Goal: Information Seeking & Learning: Learn about a topic

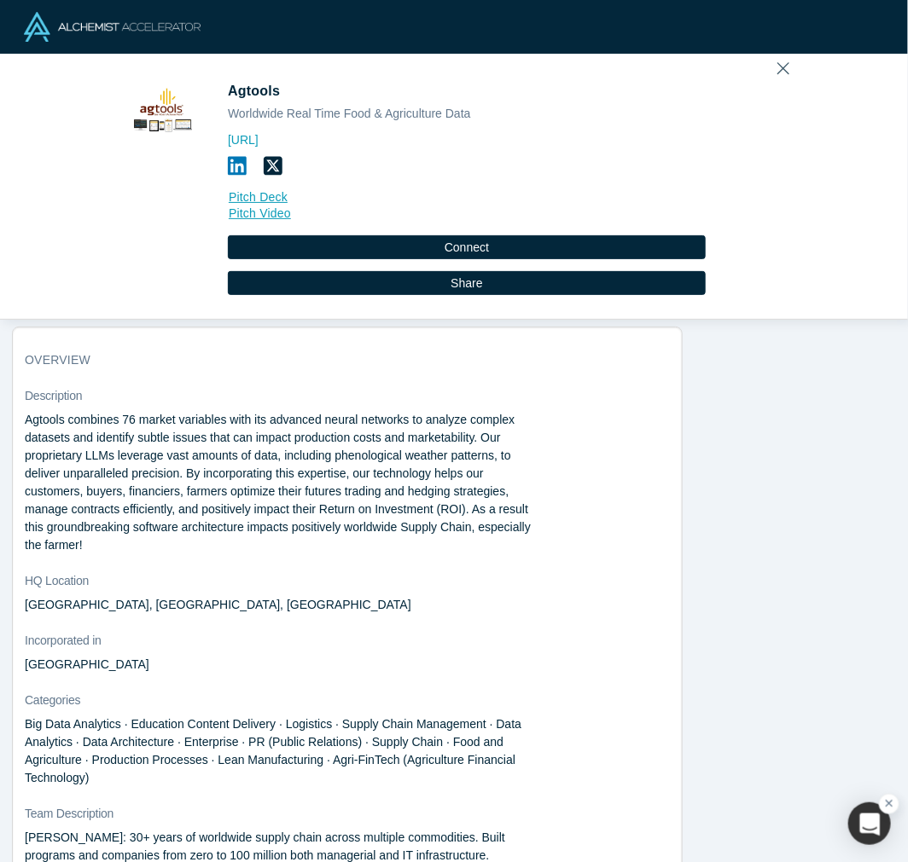
click at [777, 70] on icon "Close" at bounding box center [783, 68] width 12 height 19
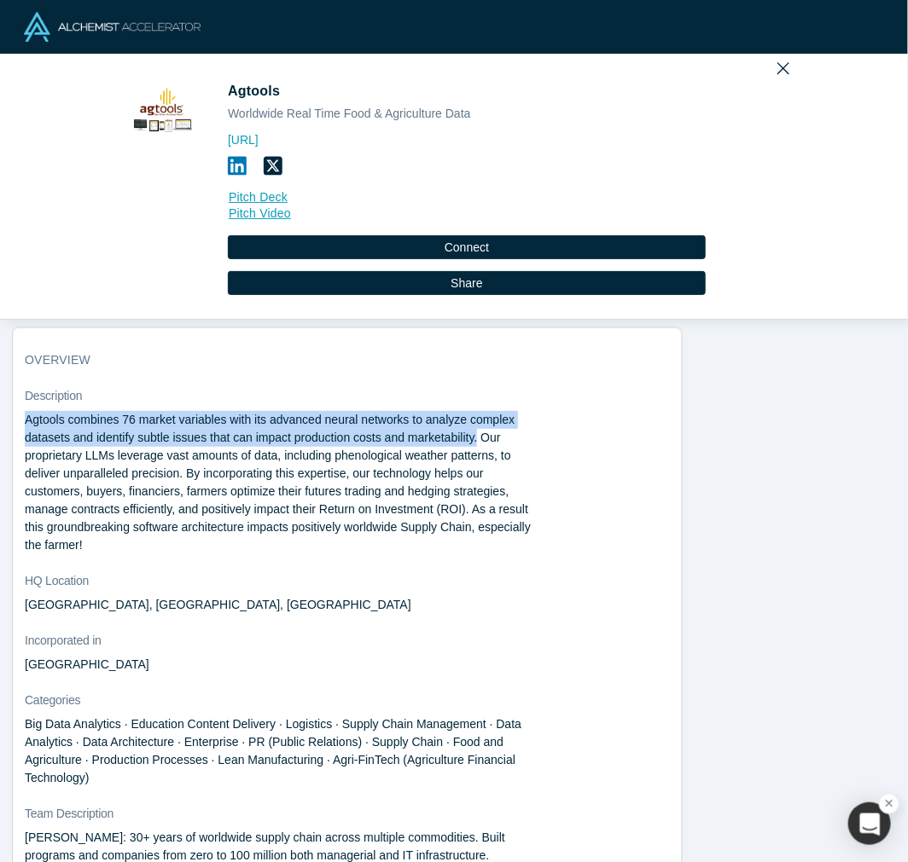
drag, startPoint x: 479, startPoint y: 444, endPoint x: -2, endPoint y: 424, distance: 480.6
click at [0, 424] on html "Agtools Worldwide Real Time Food & Agriculture Data [URL] Pitch Deck Pitch Vide…" at bounding box center [454, 431] width 908 height 862
copy p "Agtools combines 76 market variables with its advanced neural networks to analy…"
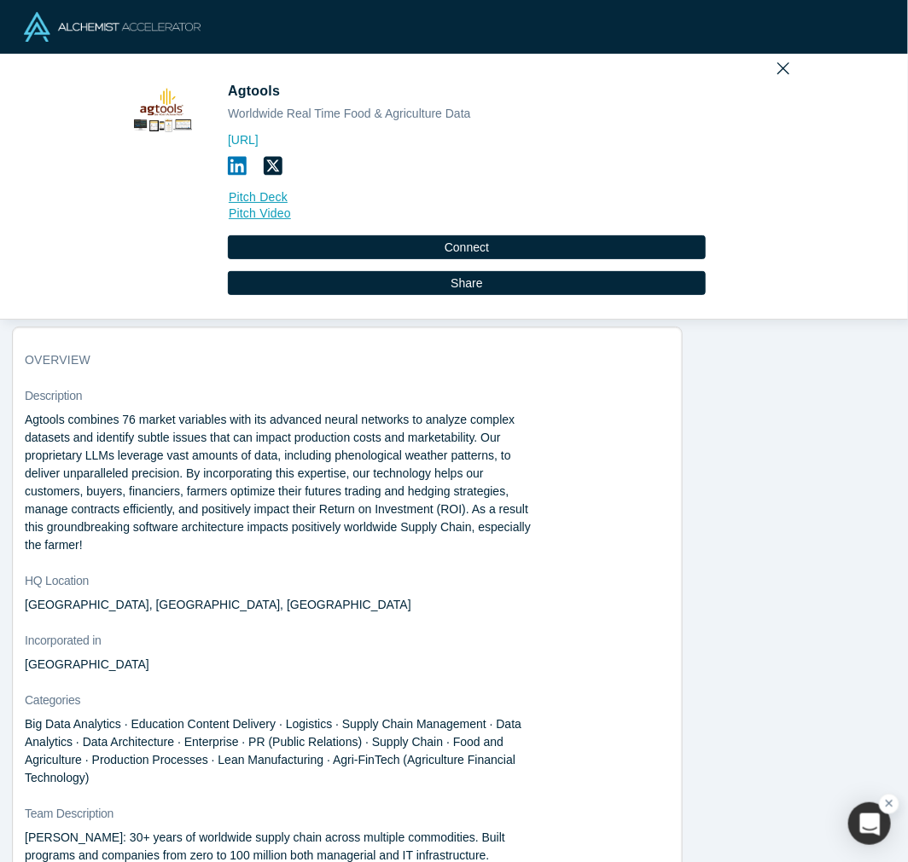
click at [377, 362] on h3 "overview" at bounding box center [335, 360] width 621 height 18
click at [253, 216] on link "Pitch Video" at bounding box center [467, 214] width 478 height 20
click at [235, 157] on icon at bounding box center [237, 166] width 19 height 19
